Goal: Information Seeking & Learning: Learn about a topic

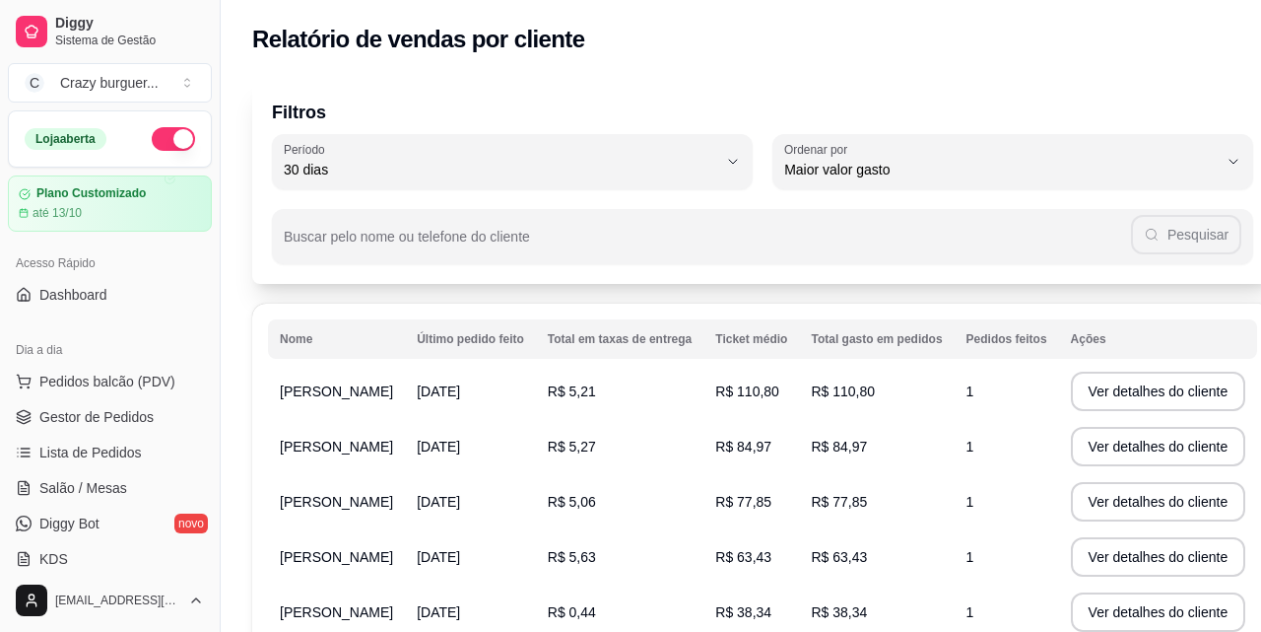
select select "30"
select select "HIGHEST_TOTAL_SPENT_WITH_ORDERS"
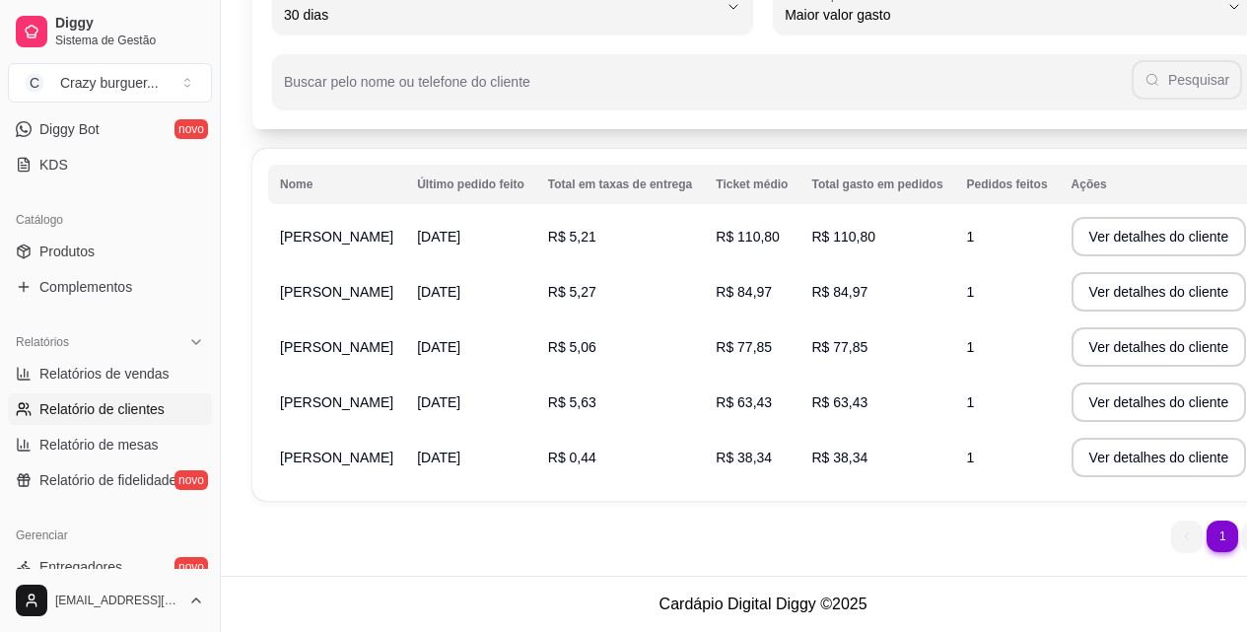
scroll to position [174, 0]
click at [1206, 532] on li "1" at bounding box center [1222, 536] width 32 height 32
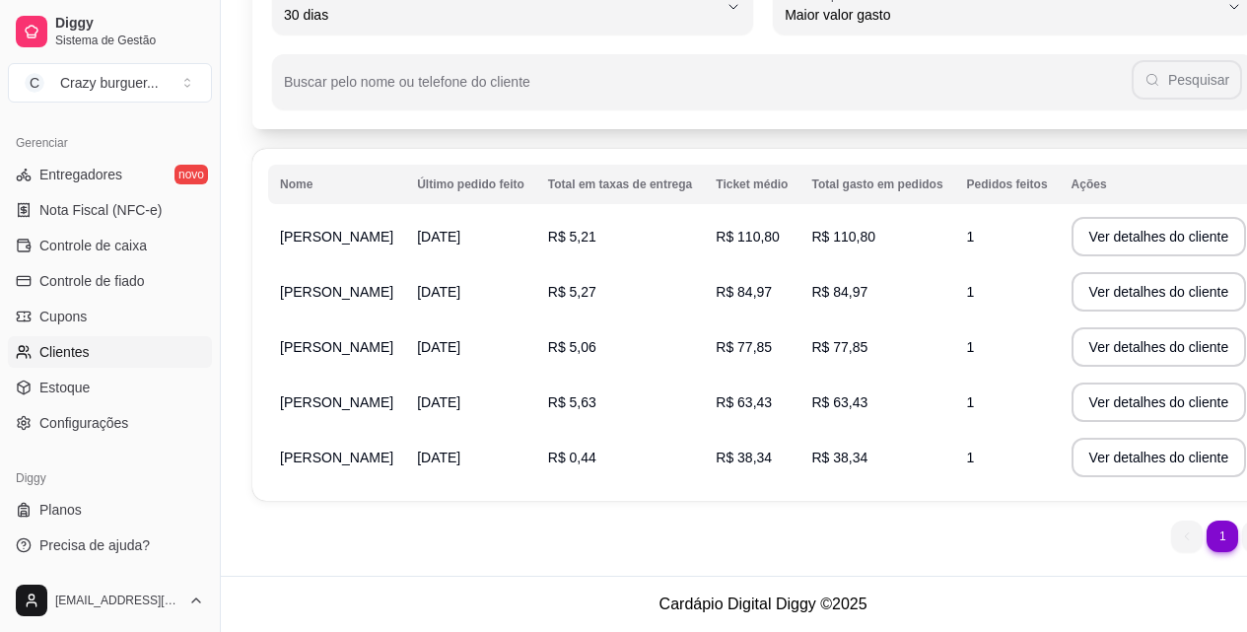
click at [83, 364] on link "Clientes" at bounding box center [110, 352] width 204 height 32
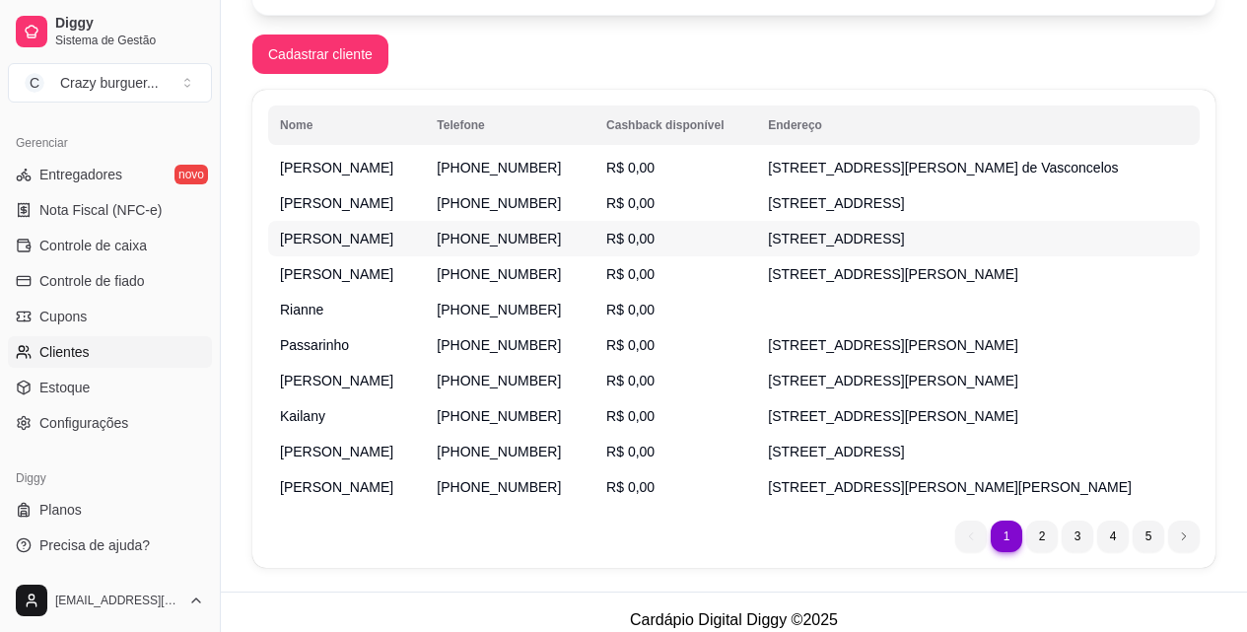
scroll to position [324, 0]
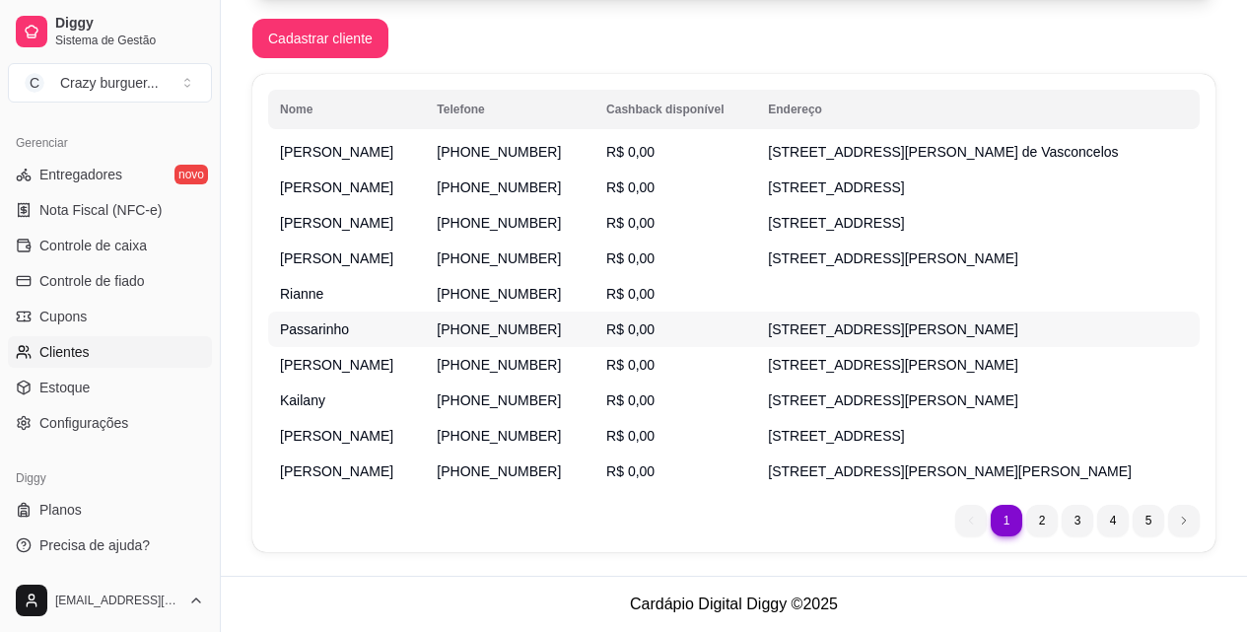
click at [640, 328] on td "R$ 0,00" at bounding box center [675, 328] width 162 height 35
click at [1079, 264] on td "[STREET_ADDRESS][PERSON_NAME]" at bounding box center [977, 257] width 443 height 35
click at [1053, 521] on li "2" at bounding box center [1041, 520] width 31 height 31
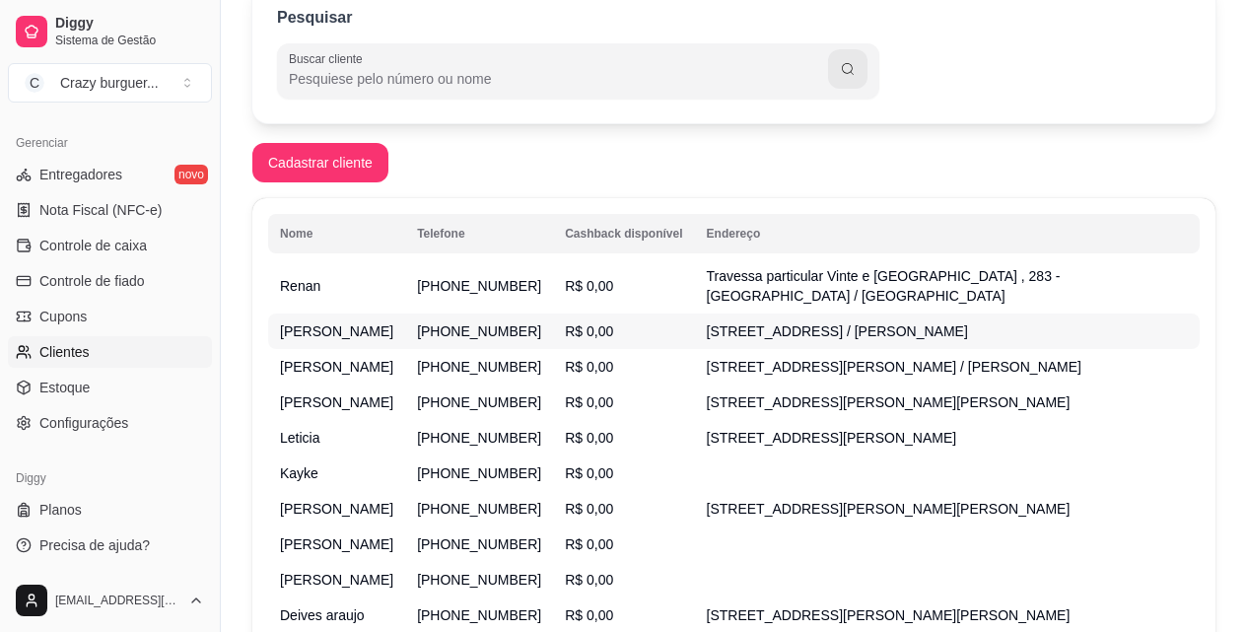
scroll to position [521, 0]
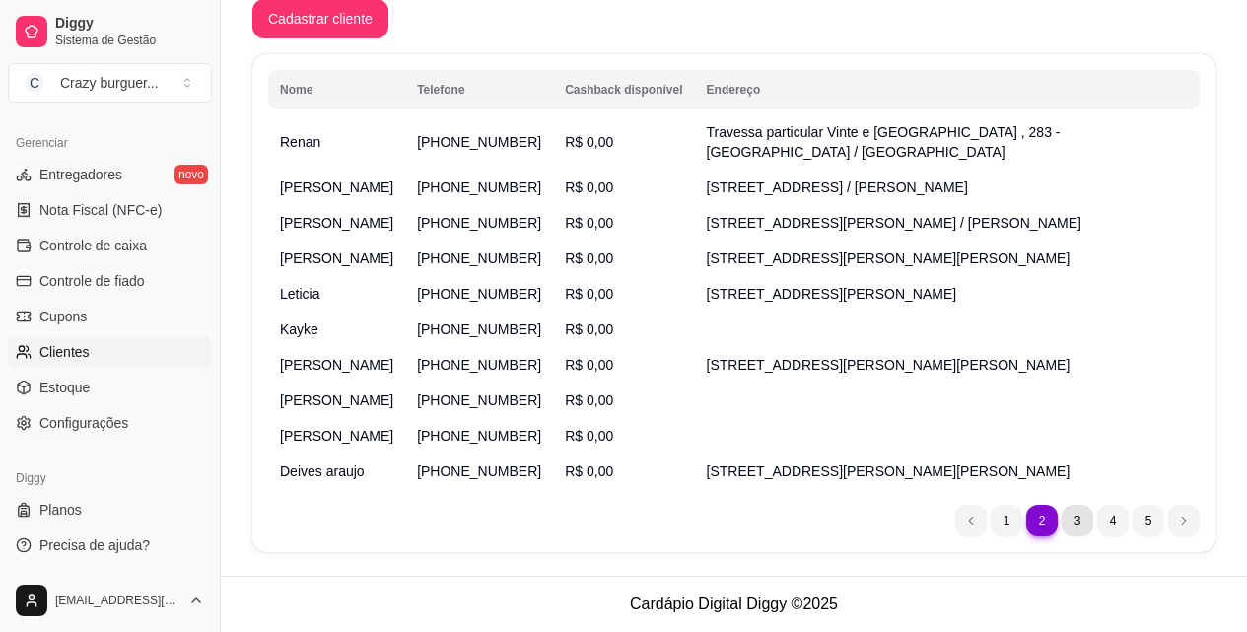
click at [1066, 525] on li "3" at bounding box center [1077, 521] width 32 height 32
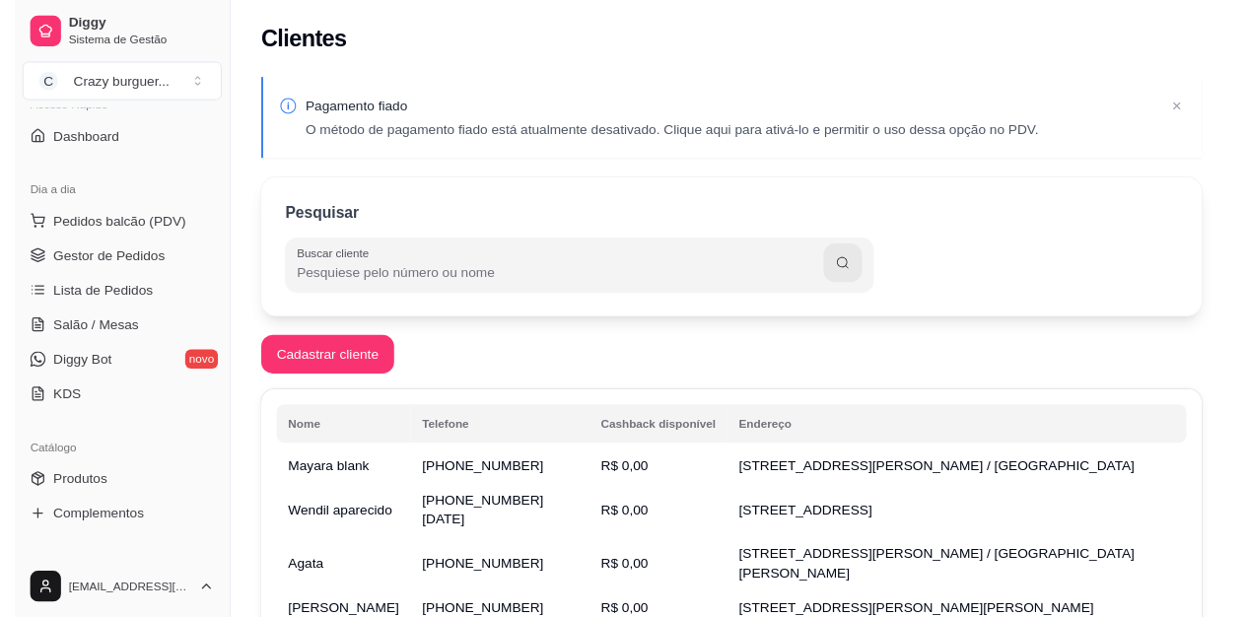
scroll to position [0, 0]
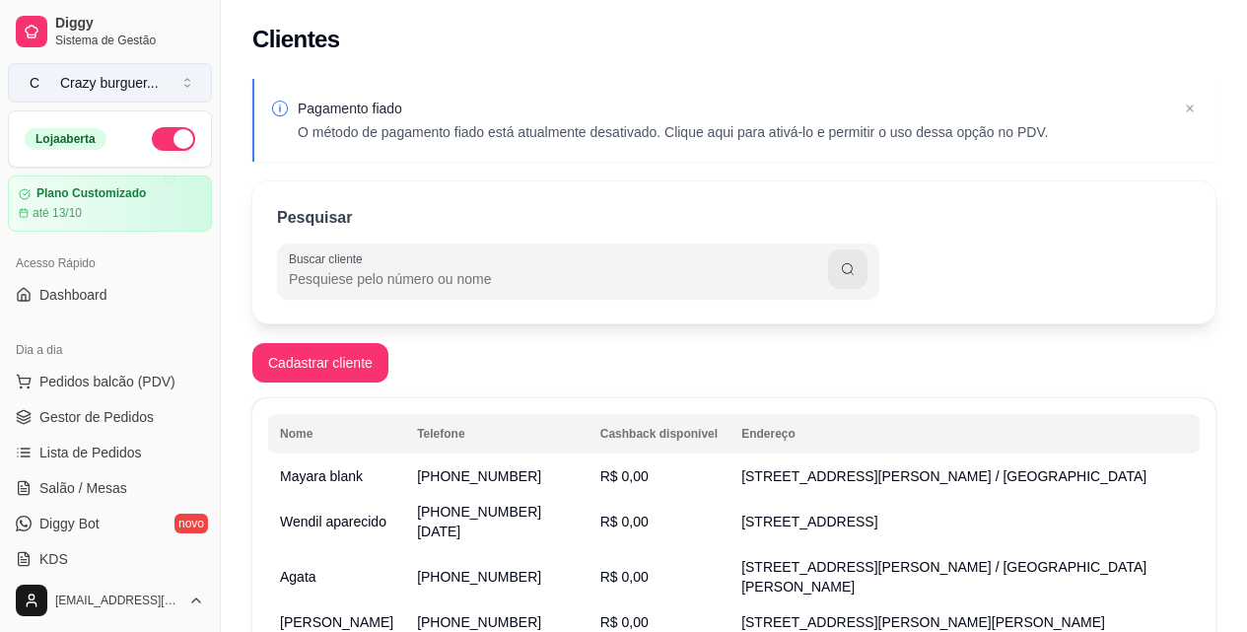
click at [110, 81] on div "Crazy burguer ..." at bounding box center [109, 83] width 99 height 20
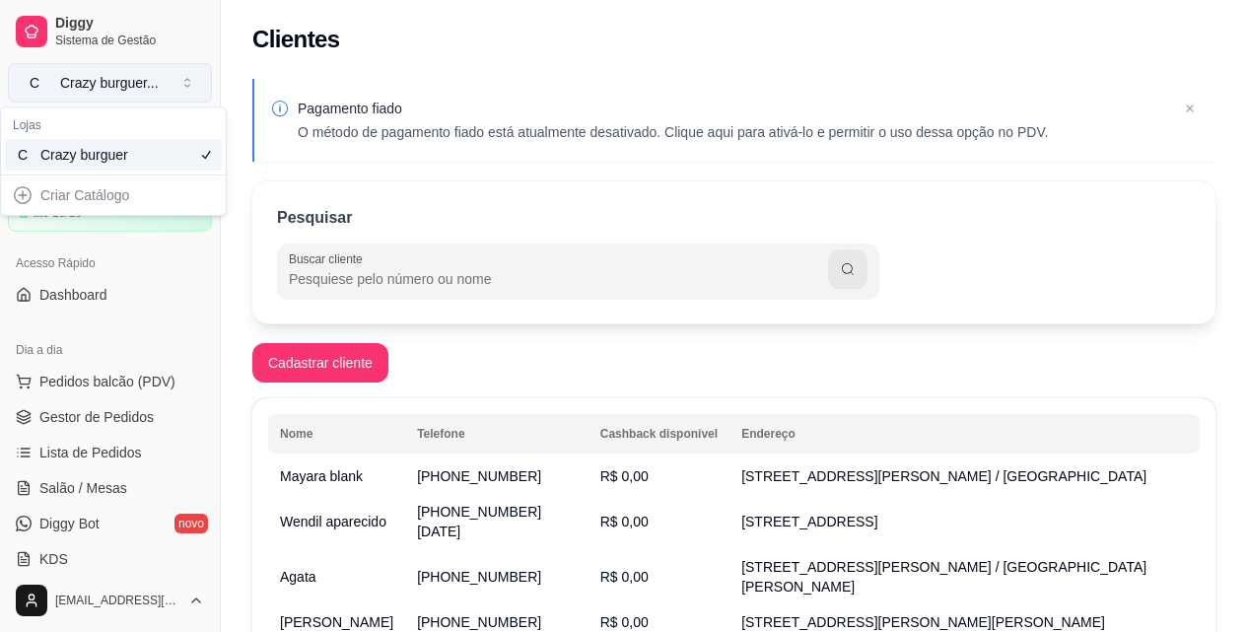
click at [110, 81] on div "Crazy burguer ..." at bounding box center [109, 83] width 99 height 20
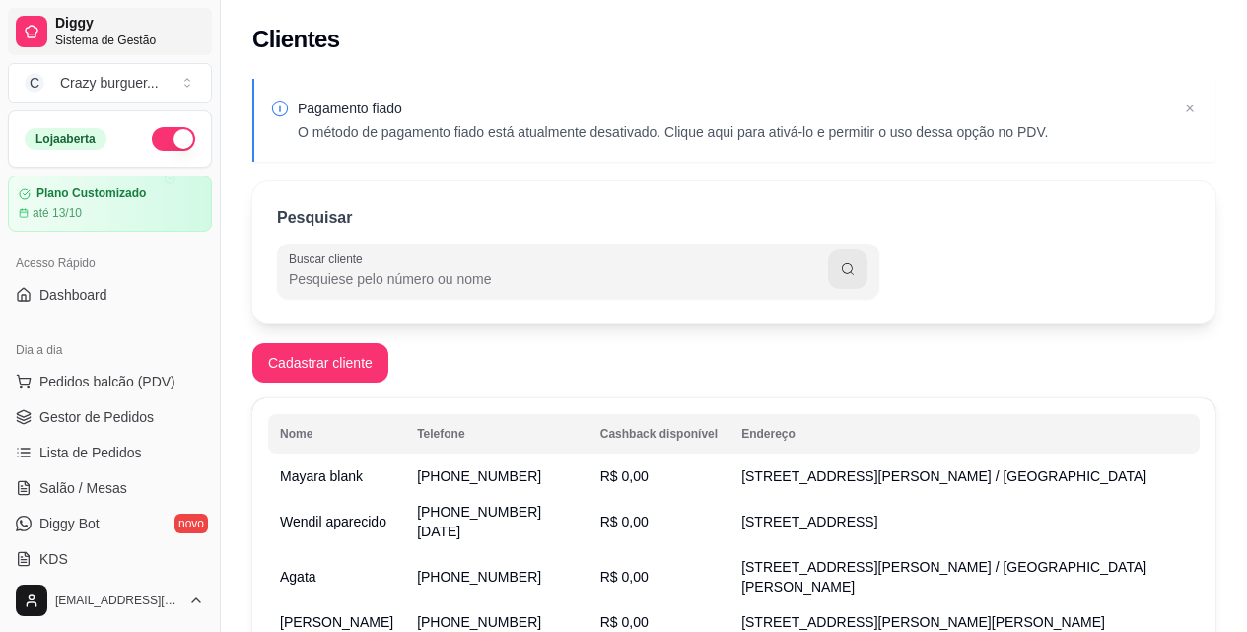
click at [123, 43] on span "Sistema de Gestão" at bounding box center [129, 41] width 149 height 16
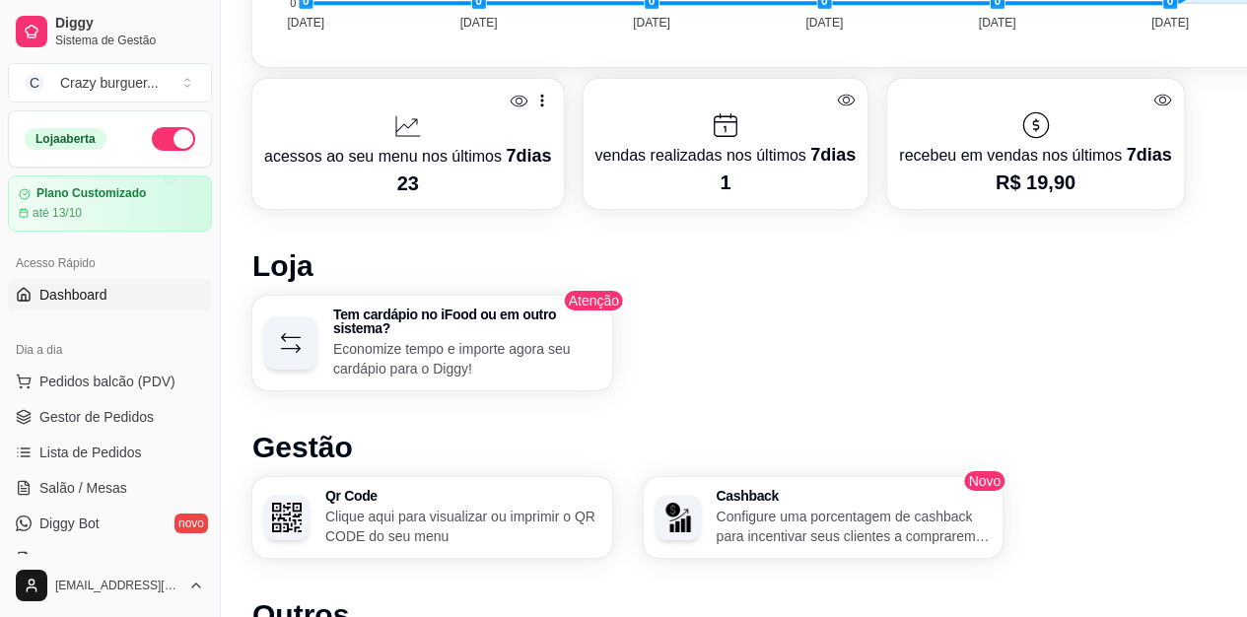
scroll to position [887, 0]
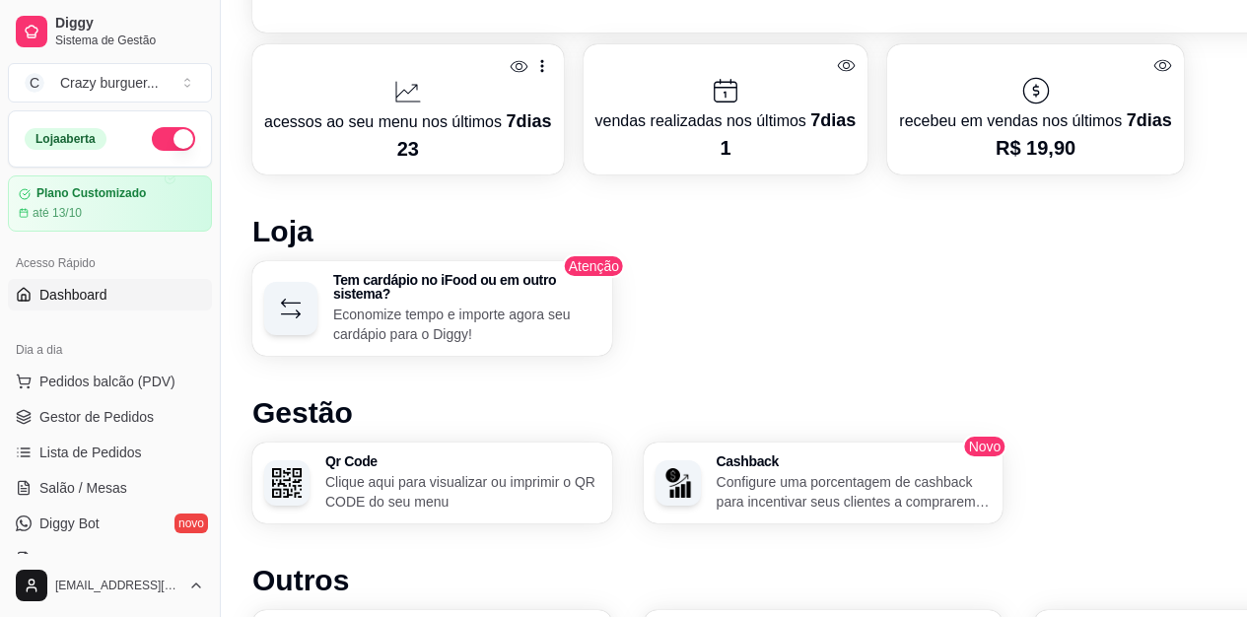
click at [377, 176] on div "Desempenho Últimos 7 dias Número de pedidos Você está vendo os pedidos recebido…" at bounding box center [822, 177] width 1141 height 1253
